Goal: Task Accomplishment & Management: Manage account settings

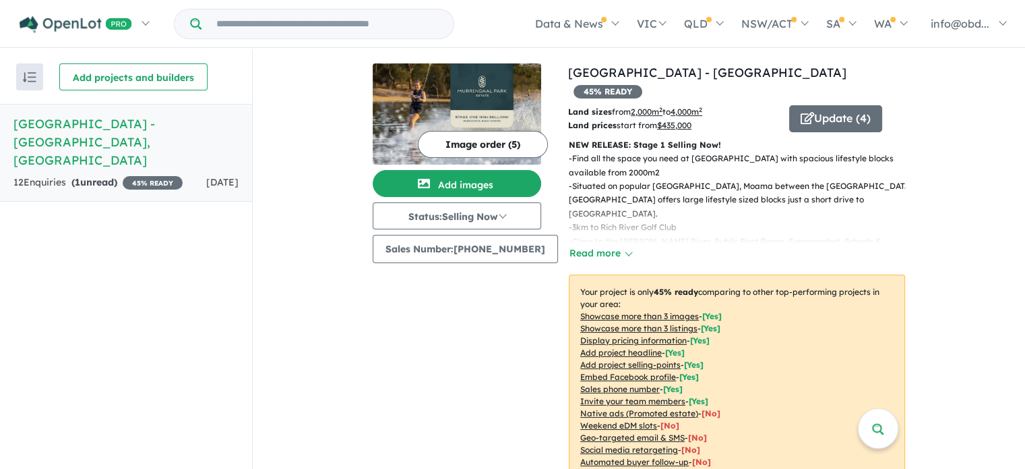
scroll to position [2, 0]
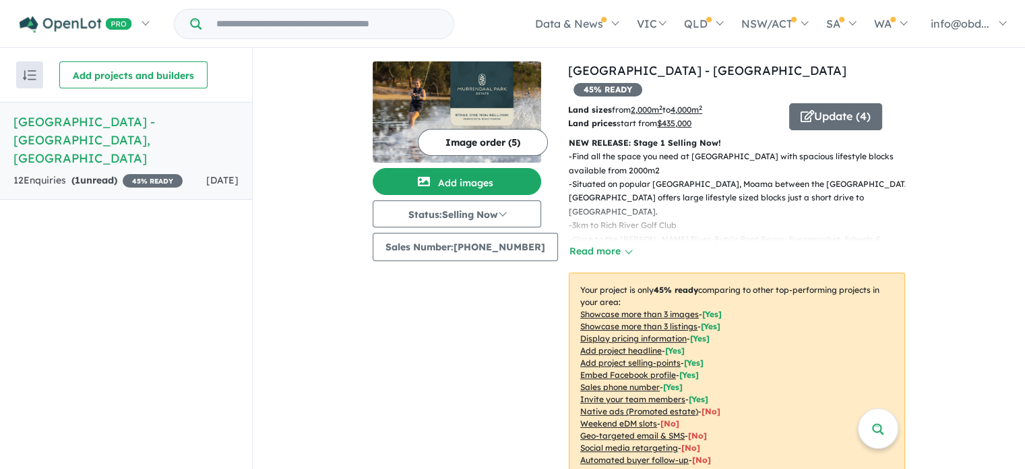
click at [86, 174] on strong "( 1 unread)" at bounding box center [94, 180] width 46 height 12
click at [86, 132] on h5 "[GEOGRAPHIC_DATA] - [GEOGRAPHIC_DATA] , [GEOGRAPHIC_DATA]" at bounding box center [125, 140] width 225 height 55
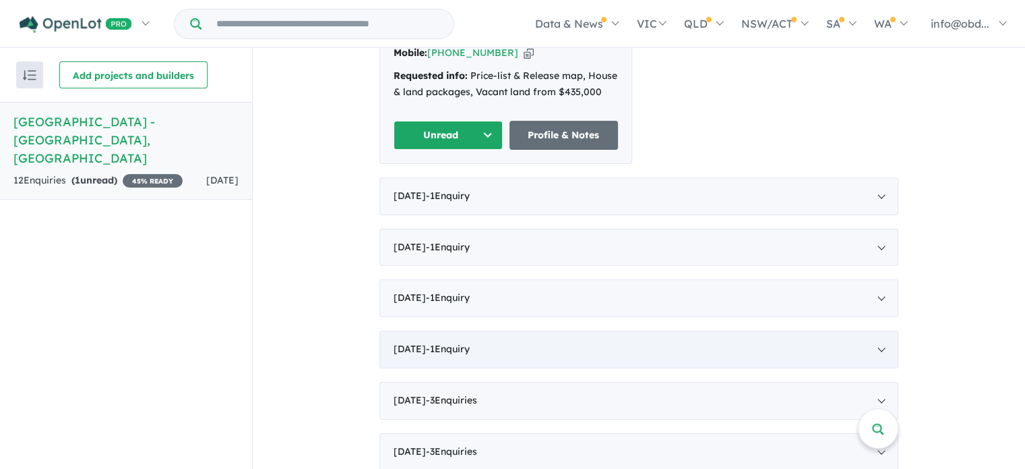
scroll to position [674, 0]
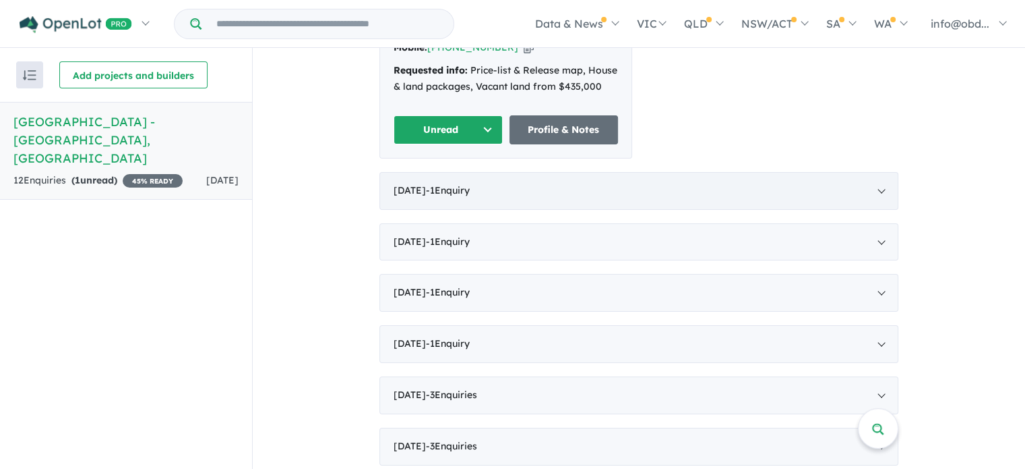
click at [467, 184] on span "- 1 Enquir y ( 0 unread)" at bounding box center [448, 190] width 44 height 12
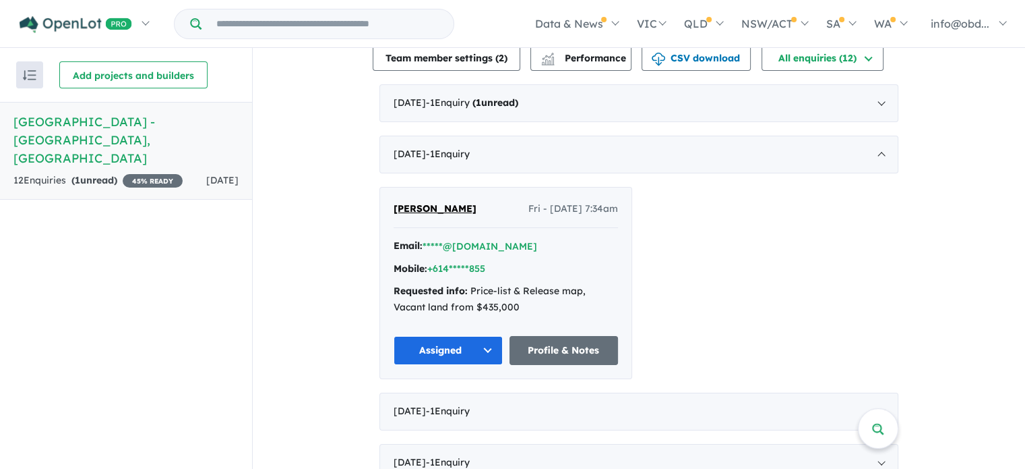
scroll to position [394, 0]
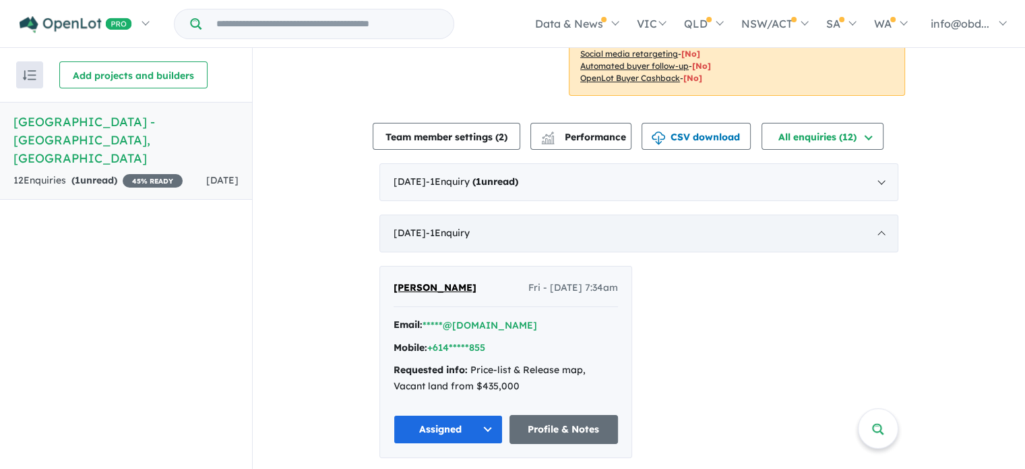
click at [514, 214] on div "[DATE] - 1 Enquir y ( 0 unread)" at bounding box center [639, 233] width 519 height 38
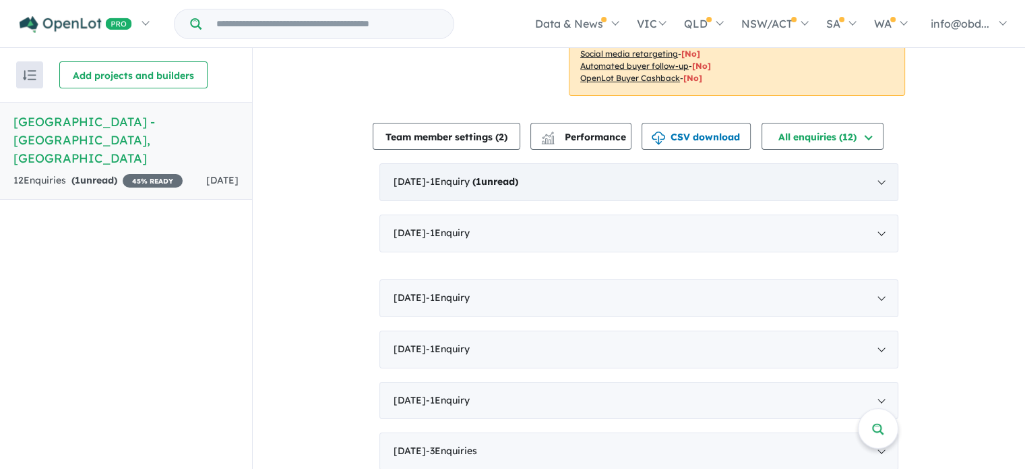
click at [518, 175] on strong "( 1 unread)" at bounding box center [496, 181] width 46 height 12
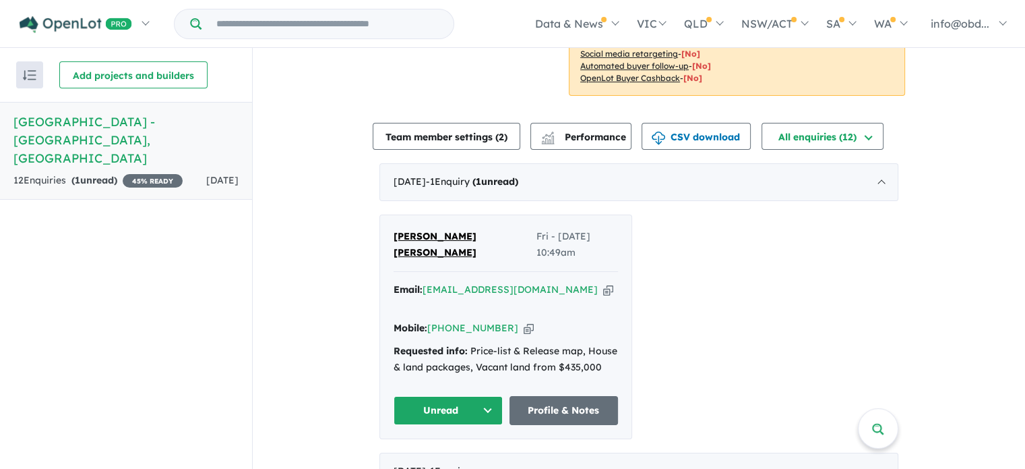
click at [790, 256] on div "[PERSON_NAME] [PERSON_NAME] Fri - [DATE] 10:49am Email: [EMAIL_ADDRESS][DOMAIN_…" at bounding box center [639, 326] width 519 height 225
click at [558, 282] on div "Email: [EMAIL_ADDRESS][DOMAIN_NAME] Copied!" at bounding box center [506, 298] width 225 height 32
click at [603, 282] on icon "button" at bounding box center [608, 289] width 10 height 14
drag, startPoint x: 452, startPoint y: 223, endPoint x: 378, endPoint y: 223, distance: 74.8
click at [380, 223] on div "[PERSON_NAME] [PERSON_NAME] Fri - [DATE] 10:49am Email: [EMAIL_ADDRESS][DOMAIN_…" at bounding box center [505, 326] width 251 height 223
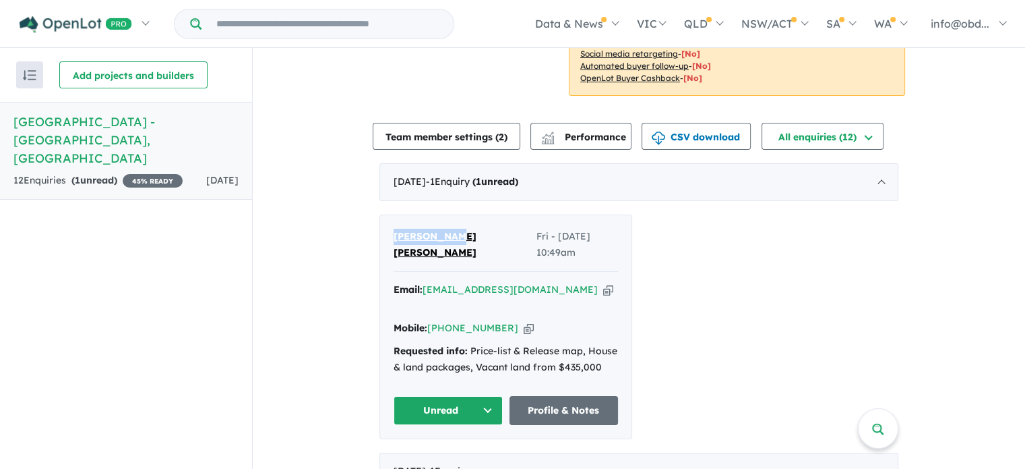
copy span "[PERSON_NAME] [PERSON_NAME]"
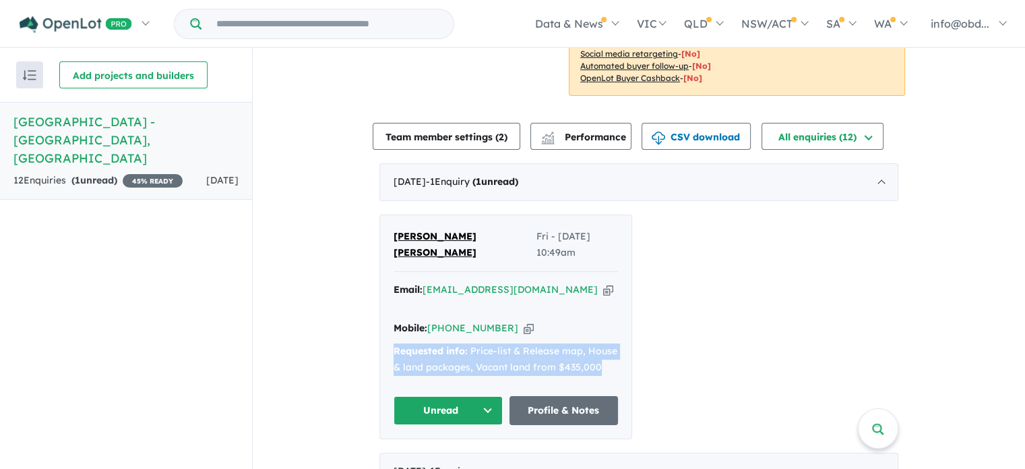
drag, startPoint x: 596, startPoint y: 318, endPoint x: 382, endPoint y: 299, distance: 214.6
click at [382, 299] on div "[PERSON_NAME] [PERSON_NAME] Fri - [DATE] 10:49am Email: [EMAIL_ADDRESS][DOMAIN_…" at bounding box center [505, 326] width 251 height 223
copy div "Requested info: Price-list & Release map, House & land packages, Vacant land fr…"
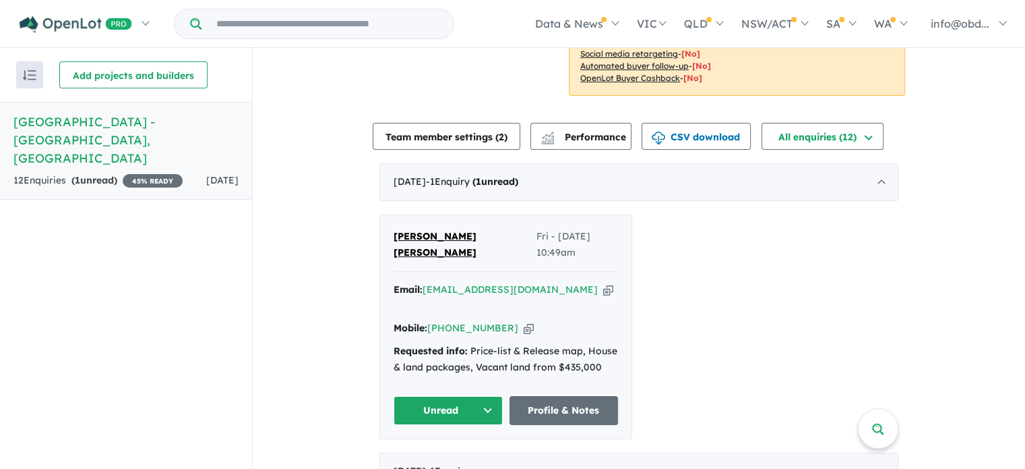
click at [801, 243] on div "[PERSON_NAME] [PERSON_NAME] Fri - [DATE] 10:49am Email: [EMAIL_ADDRESS][DOMAIN_…" at bounding box center [639, 326] width 519 height 225
click at [429, 396] on button "Unread" at bounding box center [448, 410] width 109 height 29
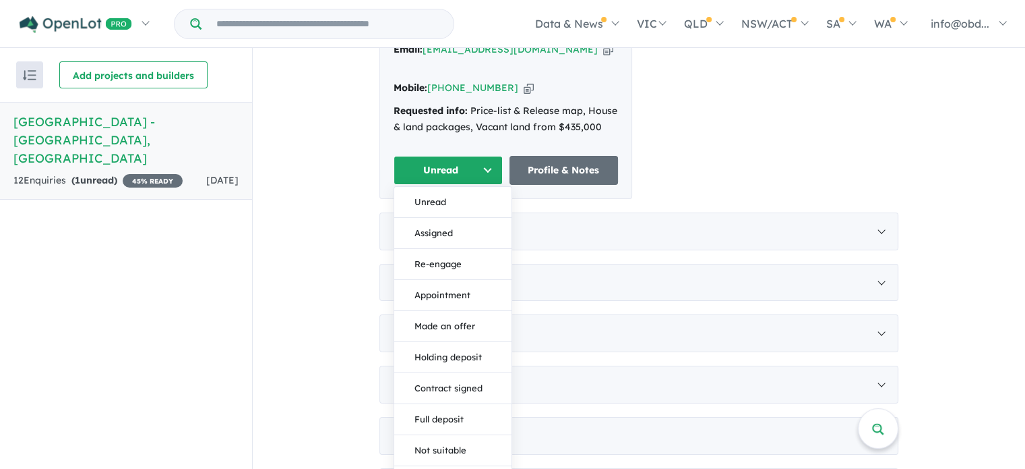
scroll to position [499, 0]
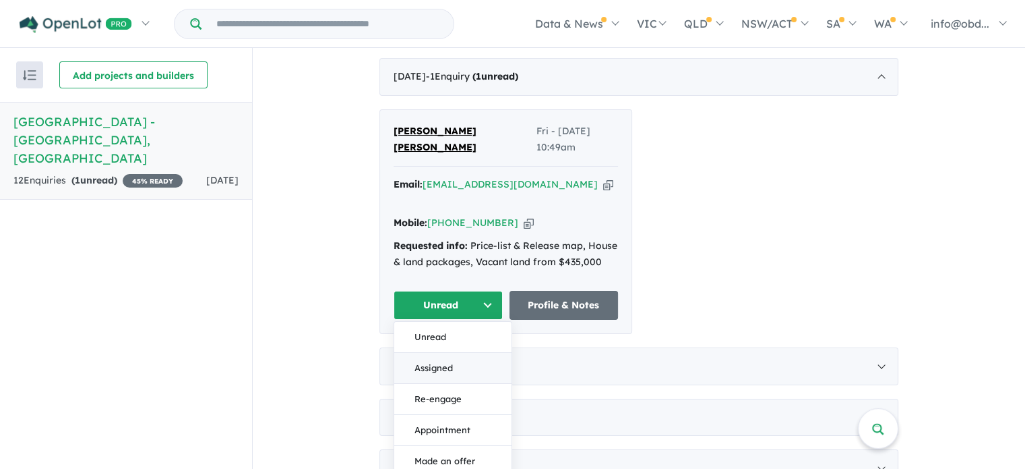
click at [423, 353] on button "Assigned" at bounding box center [452, 368] width 117 height 31
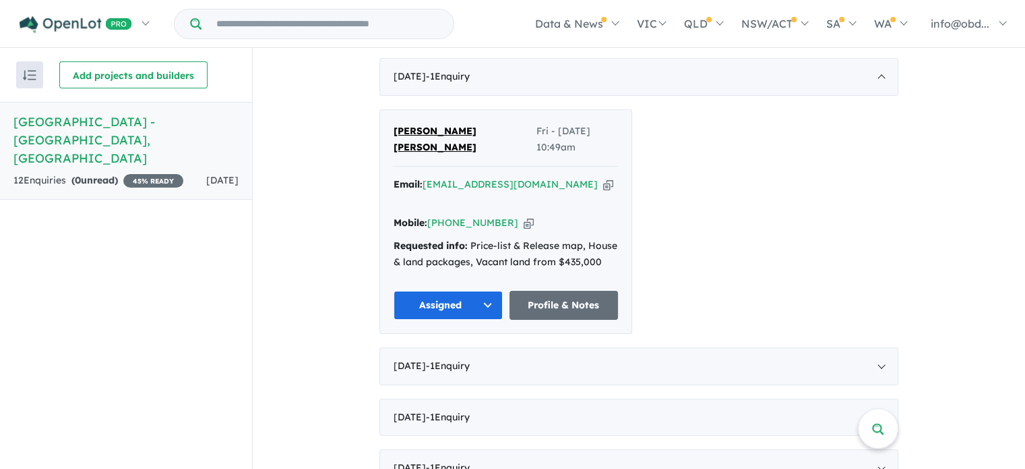
click at [603, 177] on icon "button" at bounding box center [608, 184] width 10 height 14
